Goal: Information Seeking & Learning: Learn about a topic

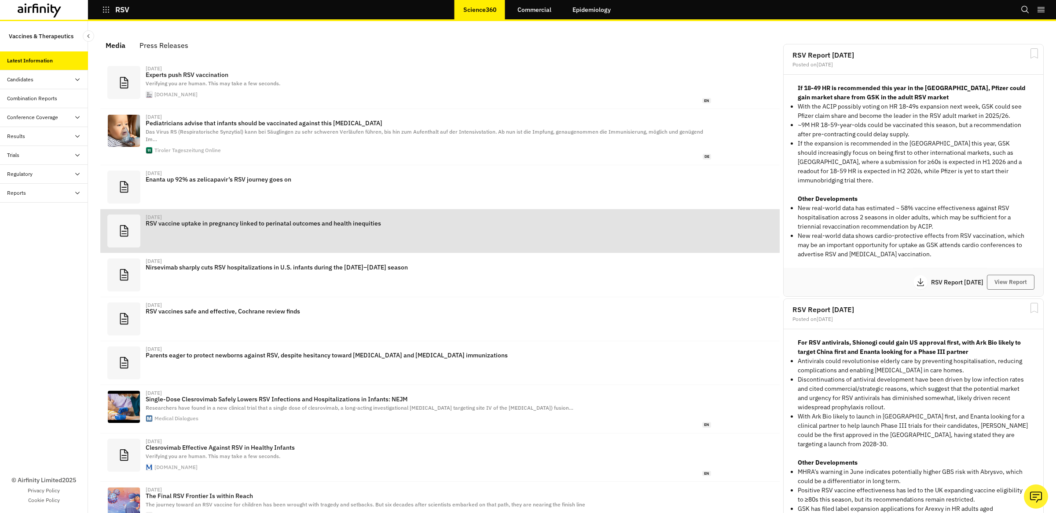
scroll to position [531, 264]
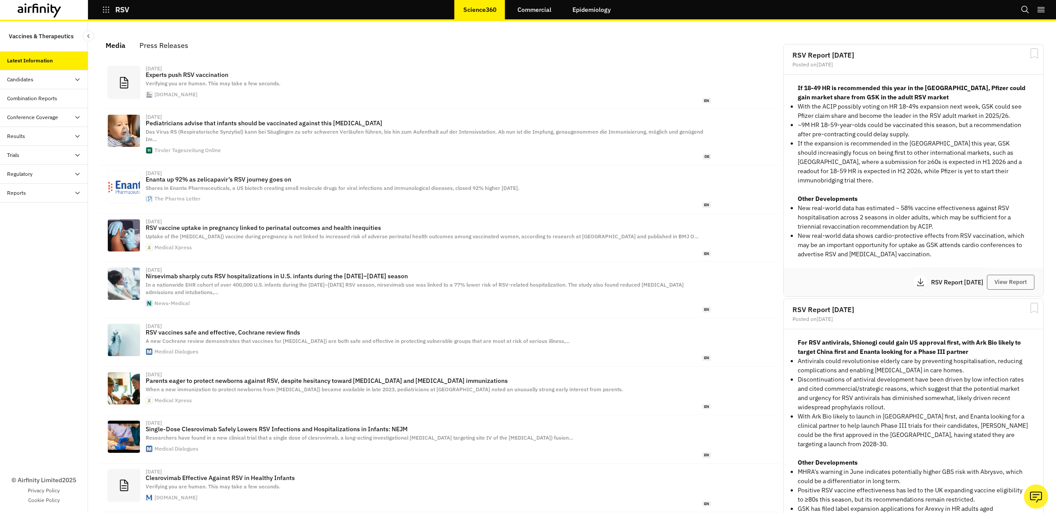
click at [104, 14] on button "RSV" at bounding box center [115, 9] width 27 height 15
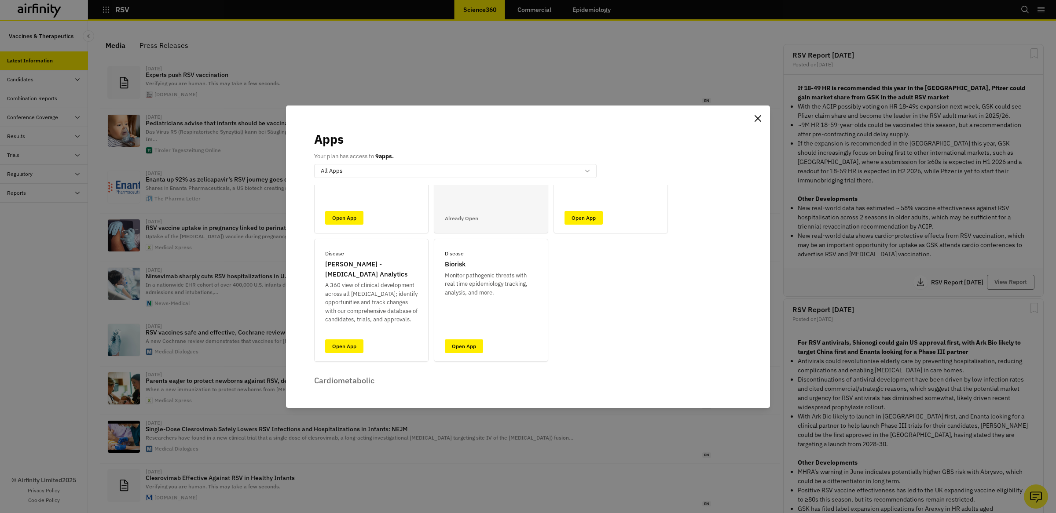
scroll to position [94, 0]
click at [346, 344] on link "Open App" at bounding box center [344, 346] width 38 height 14
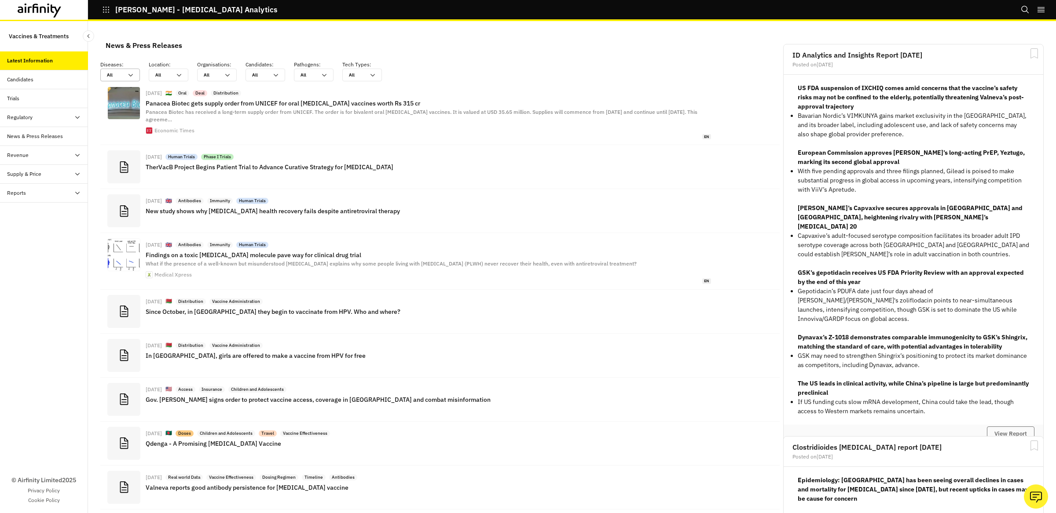
scroll to position [537, 264]
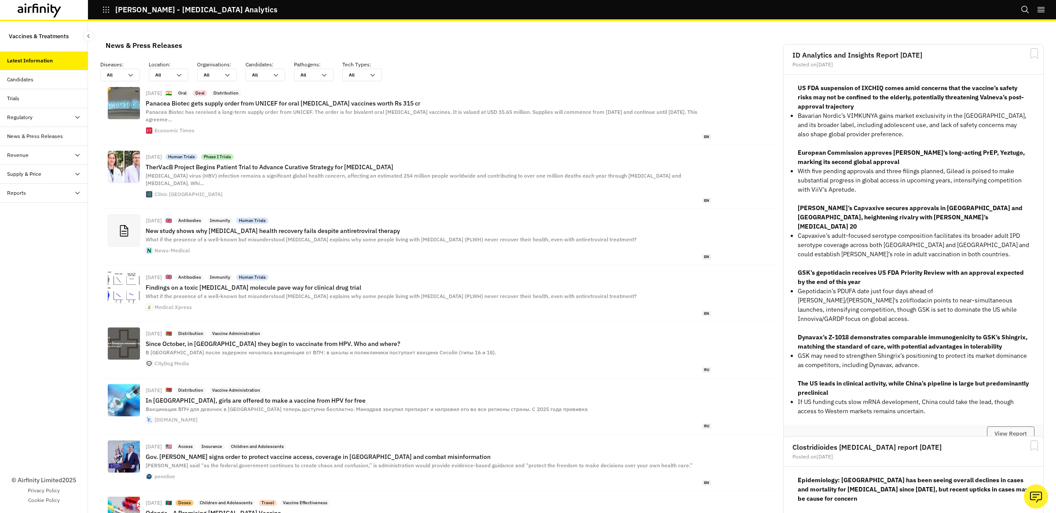
click at [48, 81] on div "Candidates" at bounding box center [47, 80] width 81 height 8
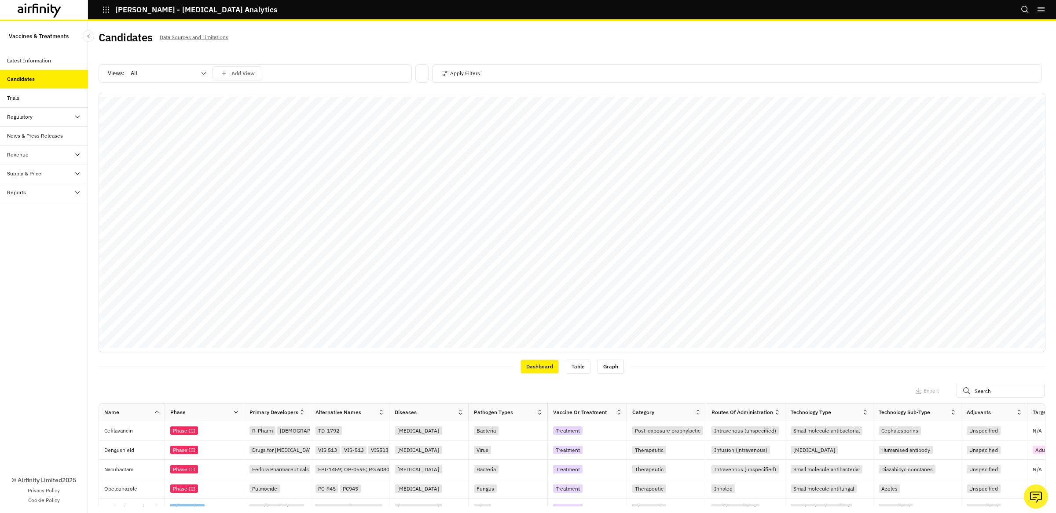
click at [154, 74] on div at bounding box center [163, 73] width 65 height 11
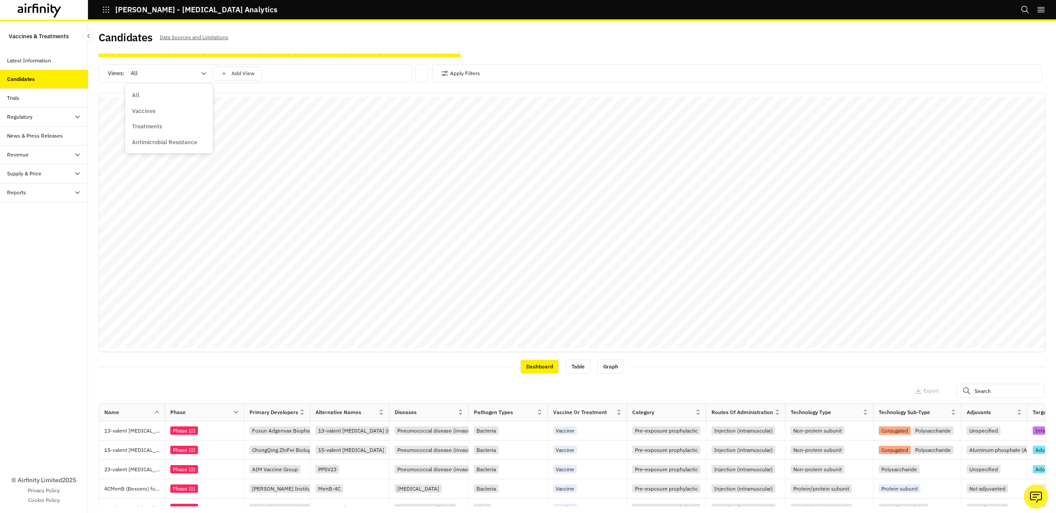
click at [157, 109] on div "Vaccines" at bounding box center [169, 111] width 74 height 9
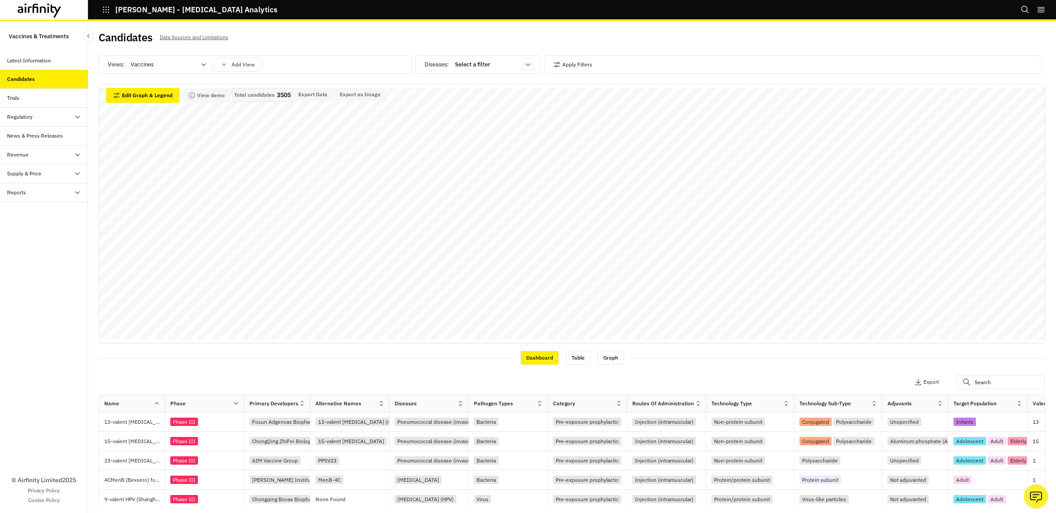
click at [448, 75] on div "Diseases : Select a filter Apply Filters" at bounding box center [730, 66] width 630 height 22
click at [506, 64] on div at bounding box center [487, 64] width 65 height 11
type input "eps"
click at [490, 88] on p "[PERSON_NAME][MEDICAL_DATA]" at bounding box center [502, 86] width 92 height 9
